Goal: Task Accomplishment & Management: Use online tool/utility

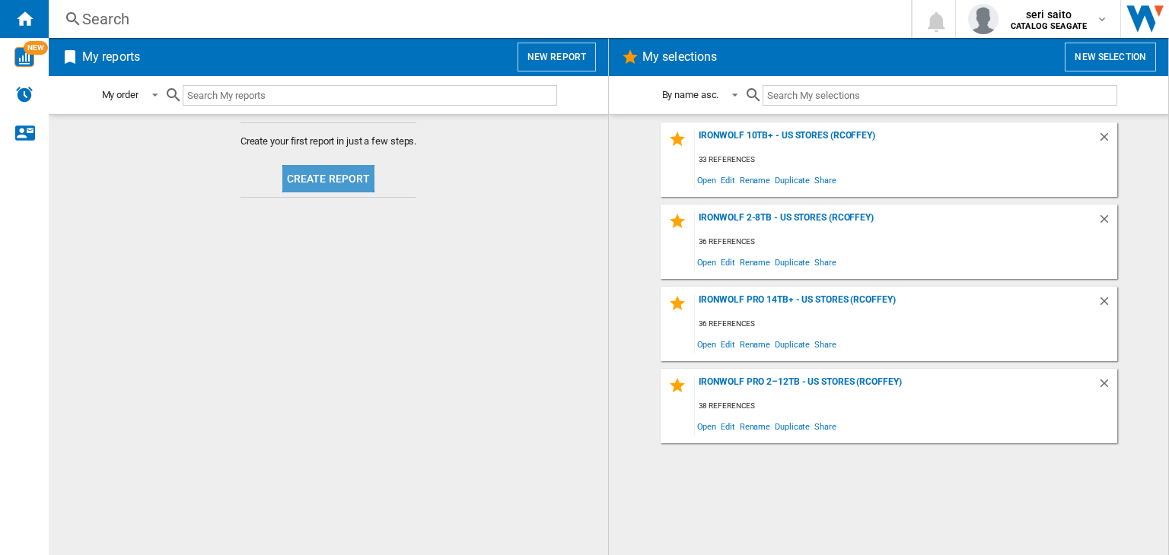
click at [310, 169] on button "Create report" at bounding box center [328, 178] width 93 height 27
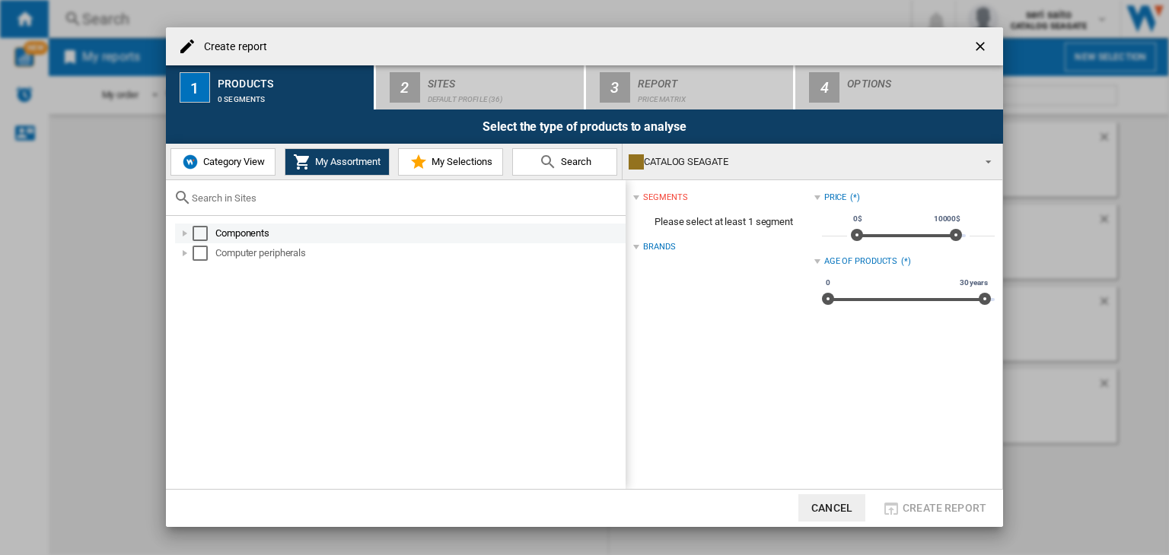
click at [186, 234] on div at bounding box center [184, 233] width 15 height 15
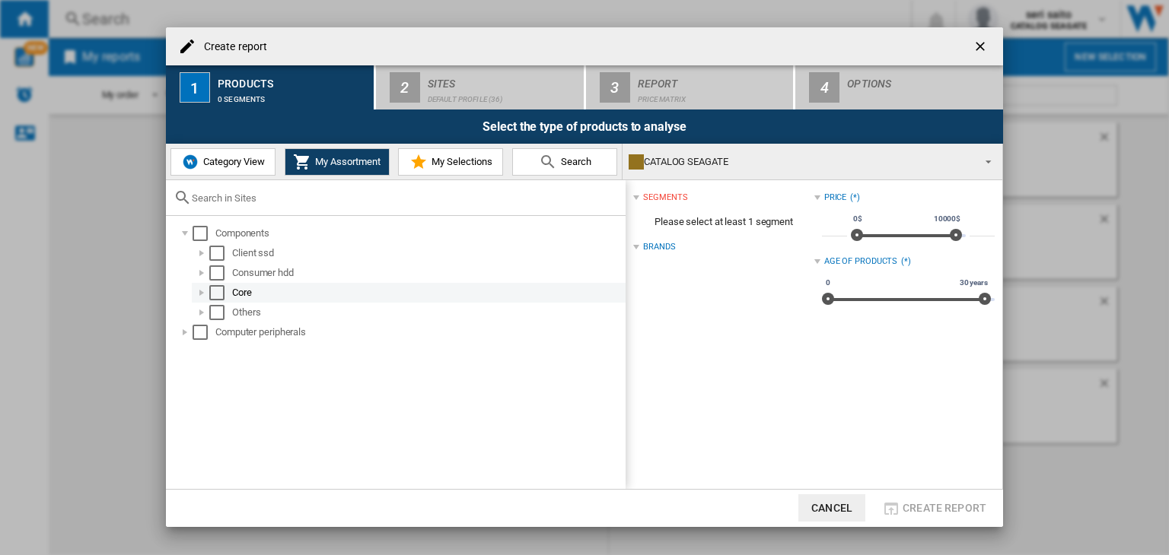
click at [199, 293] on div at bounding box center [201, 292] width 15 height 15
click at [240, 308] on div "Select" at bounding box center [233, 312] width 15 height 15
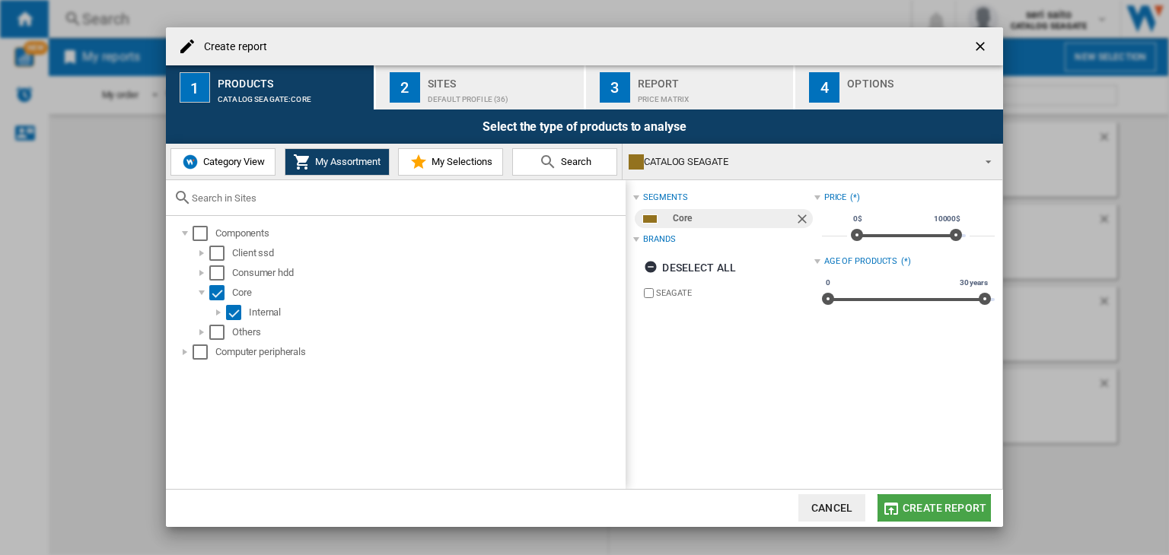
click at [915, 506] on span "Create report" at bounding box center [944, 508] width 84 height 12
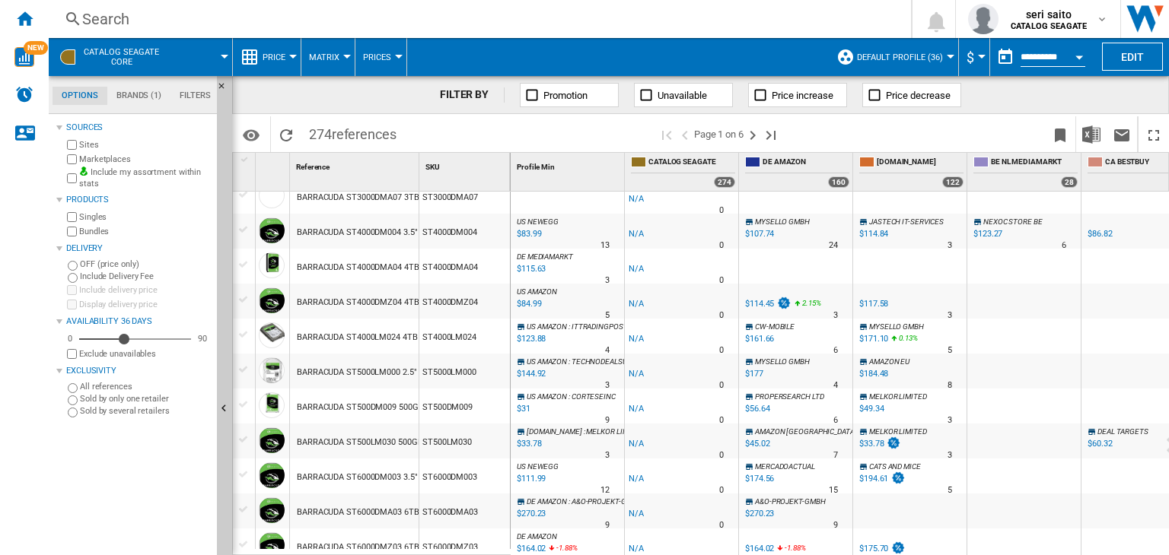
scroll to position [761, 0]
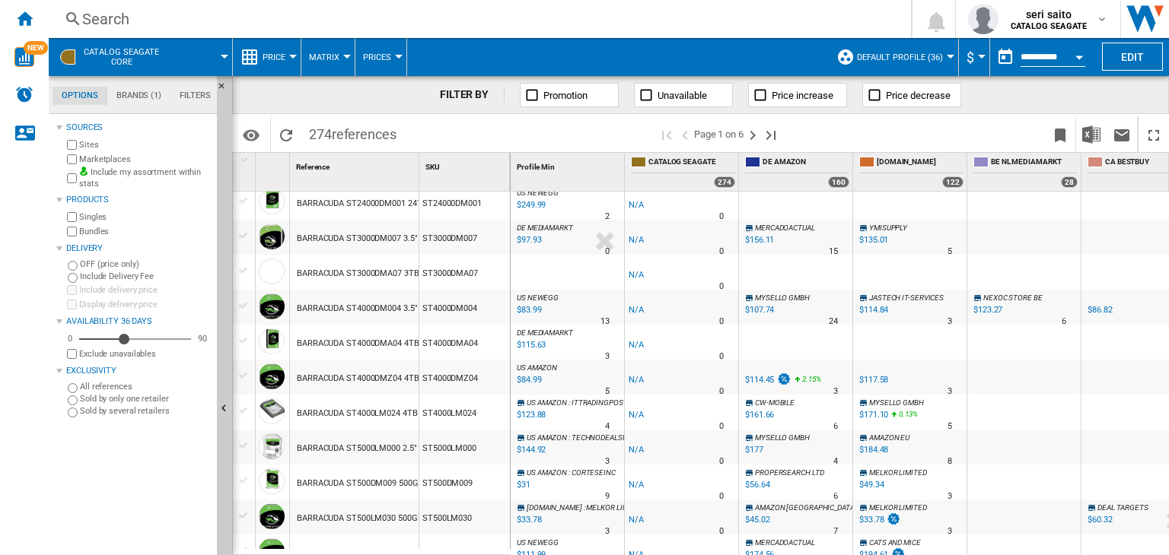
click at [767, 380] on div "$114.45" at bounding box center [759, 380] width 29 height 10
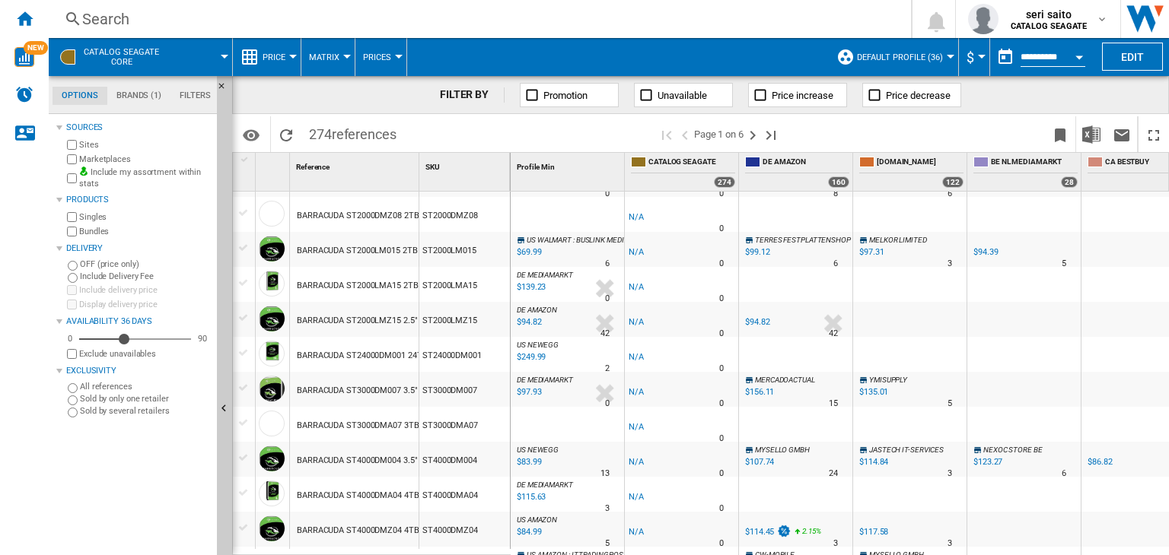
scroll to position [685, 0]
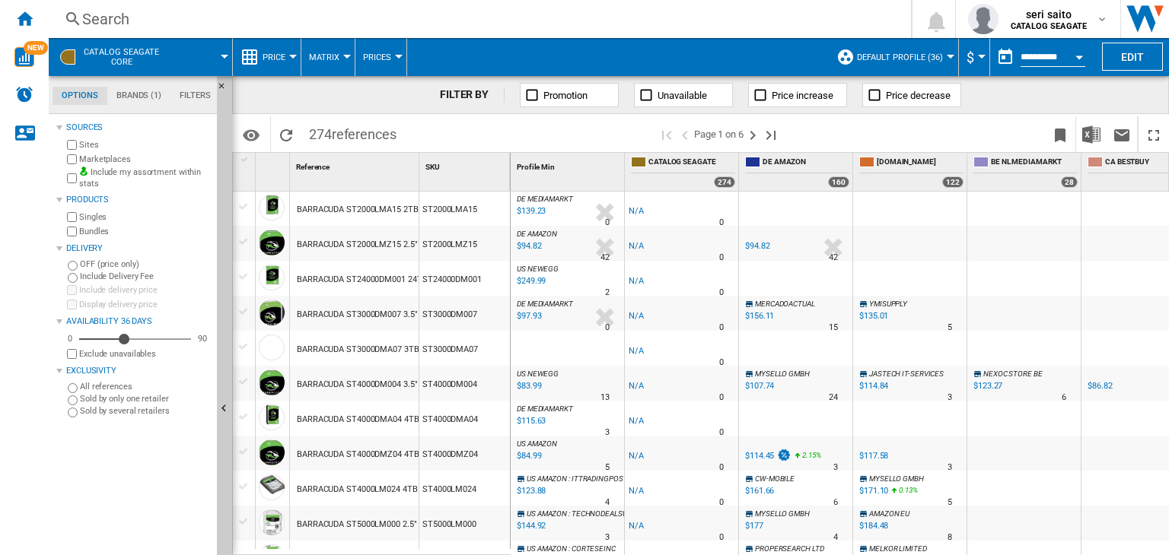
click at [767, 458] on div "$114.45" at bounding box center [759, 456] width 29 height 10
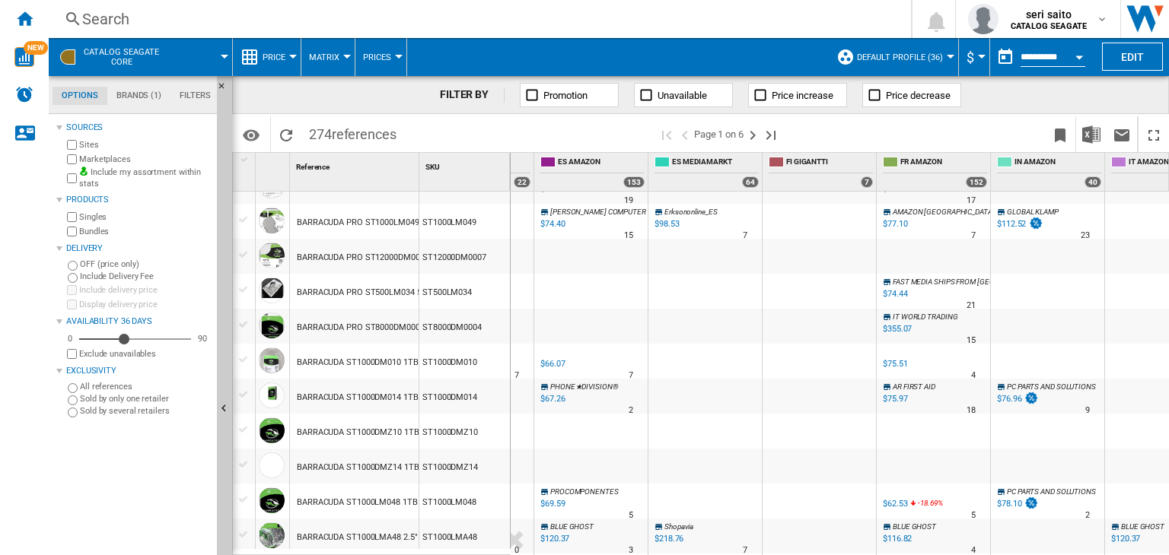
scroll to position [0, 1556]
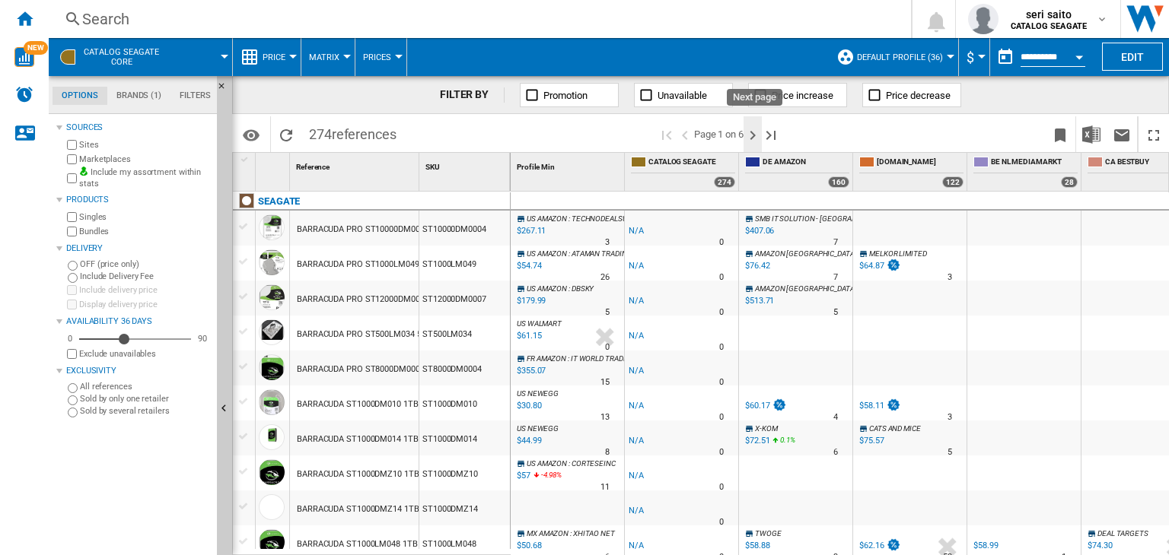
click at [753, 134] on ng-md-icon "Next page" at bounding box center [752, 135] width 18 height 18
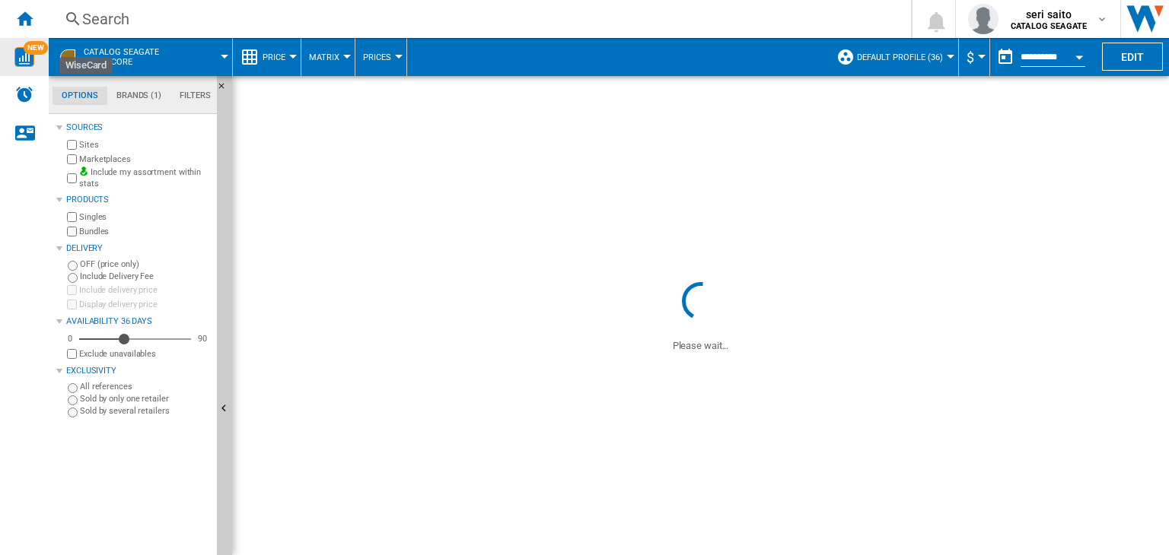
click at [24, 47] on span "NEW" at bounding box center [36, 48] width 24 height 14
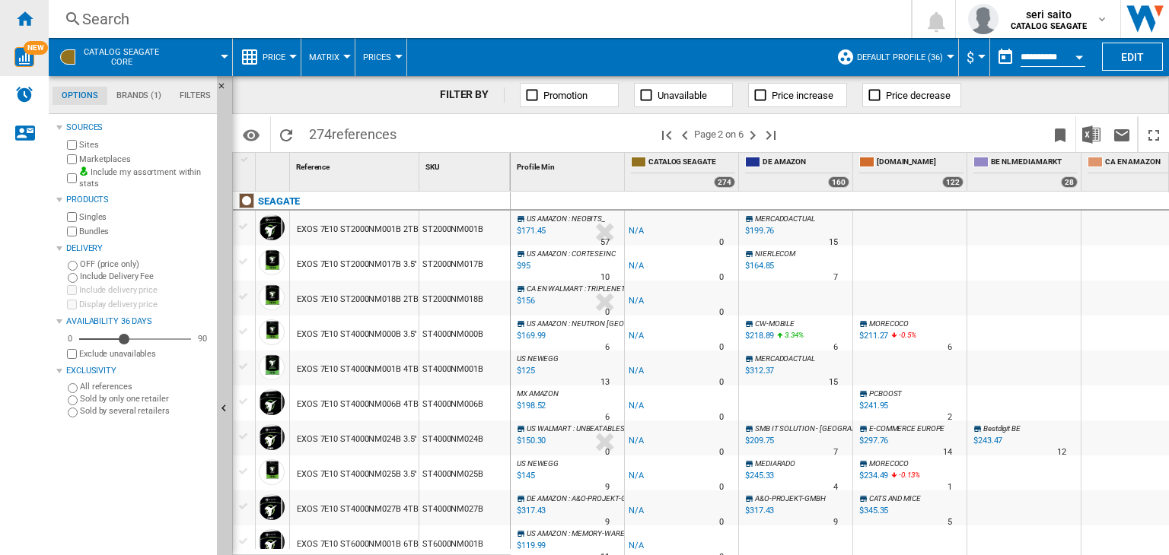
click at [32, 17] on ng-md-icon "Home" at bounding box center [24, 18] width 18 height 18
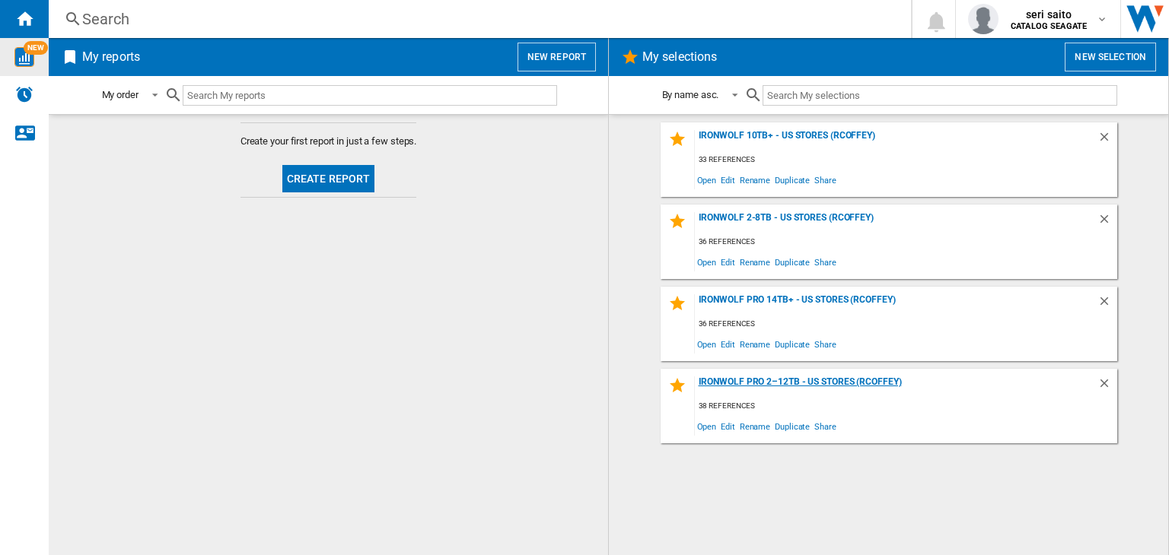
click at [783, 382] on div "IronWolf Pro 2–12TB - US Stores (rcoffey)" at bounding box center [896, 387] width 402 height 21
click at [18, 62] on img "WiseCard" at bounding box center [24, 57] width 20 height 20
click at [24, 22] on ng-md-icon "Home" at bounding box center [24, 18] width 18 height 18
click at [24, 14] on ng-md-icon "Home" at bounding box center [24, 18] width 18 height 18
click at [329, 174] on button "Create report" at bounding box center [328, 178] width 93 height 27
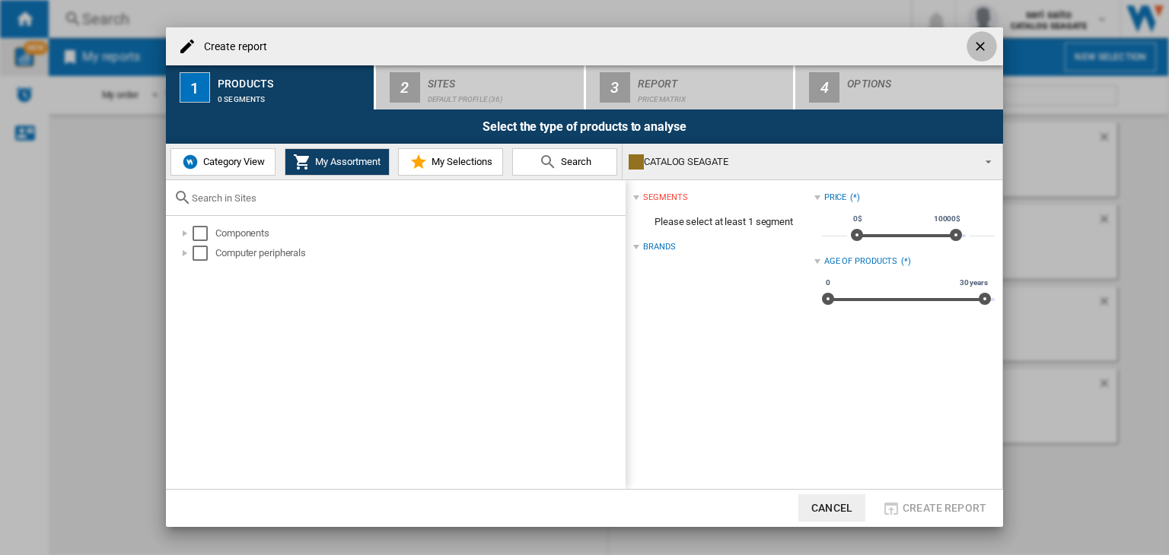
click at [972, 53] on ng-md-icon "getI18NText('BUTTONS.CLOSE_DIALOG')" at bounding box center [981, 48] width 18 height 18
